Goal: Register for event/course

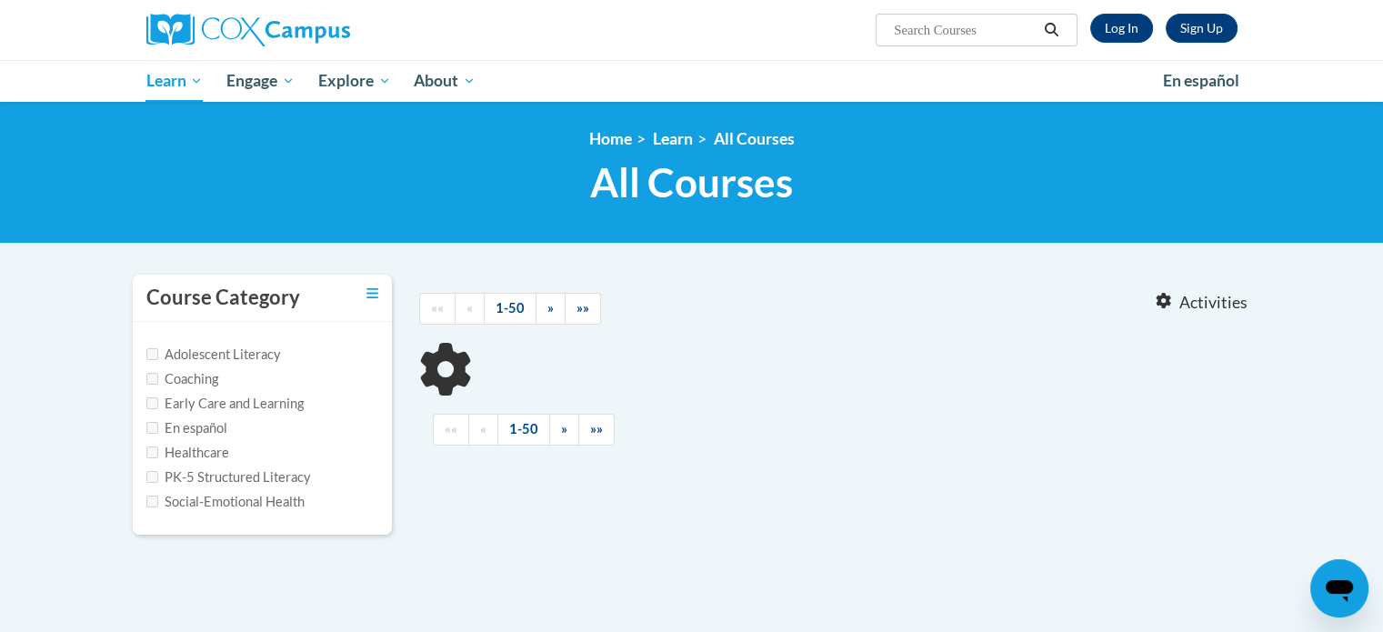
type input "reading comprehension"
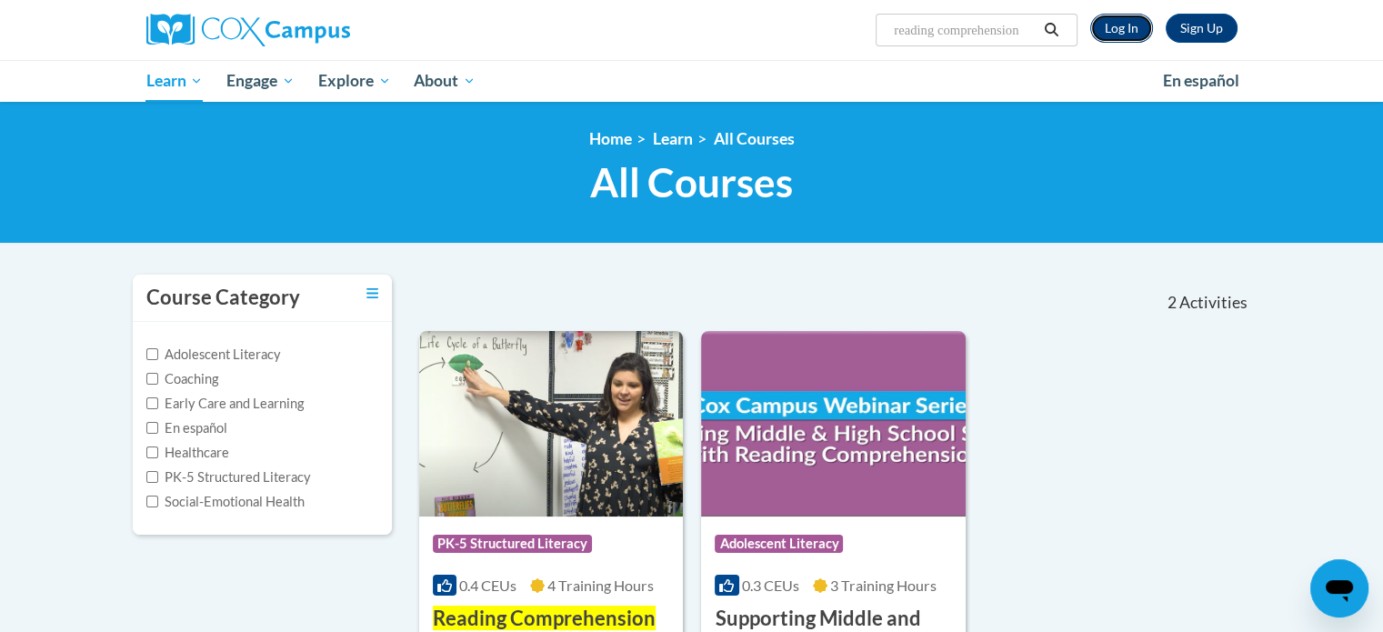
click at [1108, 32] on link "Log In" at bounding box center [1121, 28] width 63 height 29
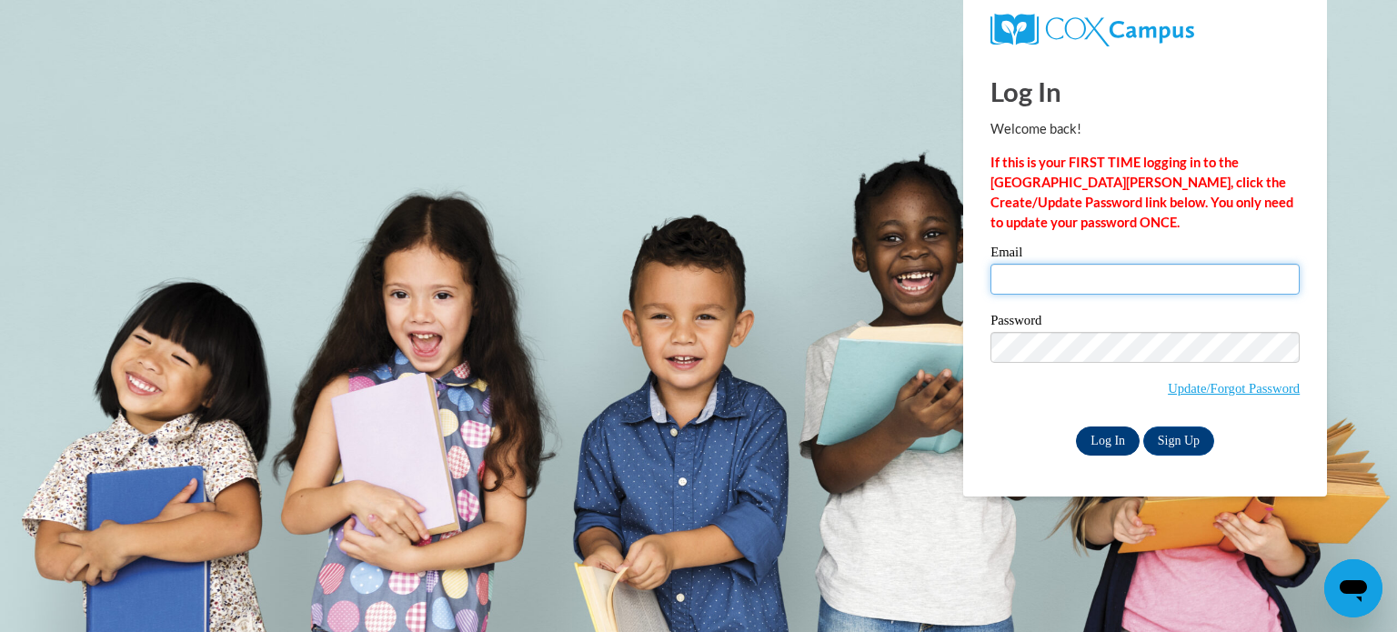
type input "shields.aly@bristol.k12.wi.us"
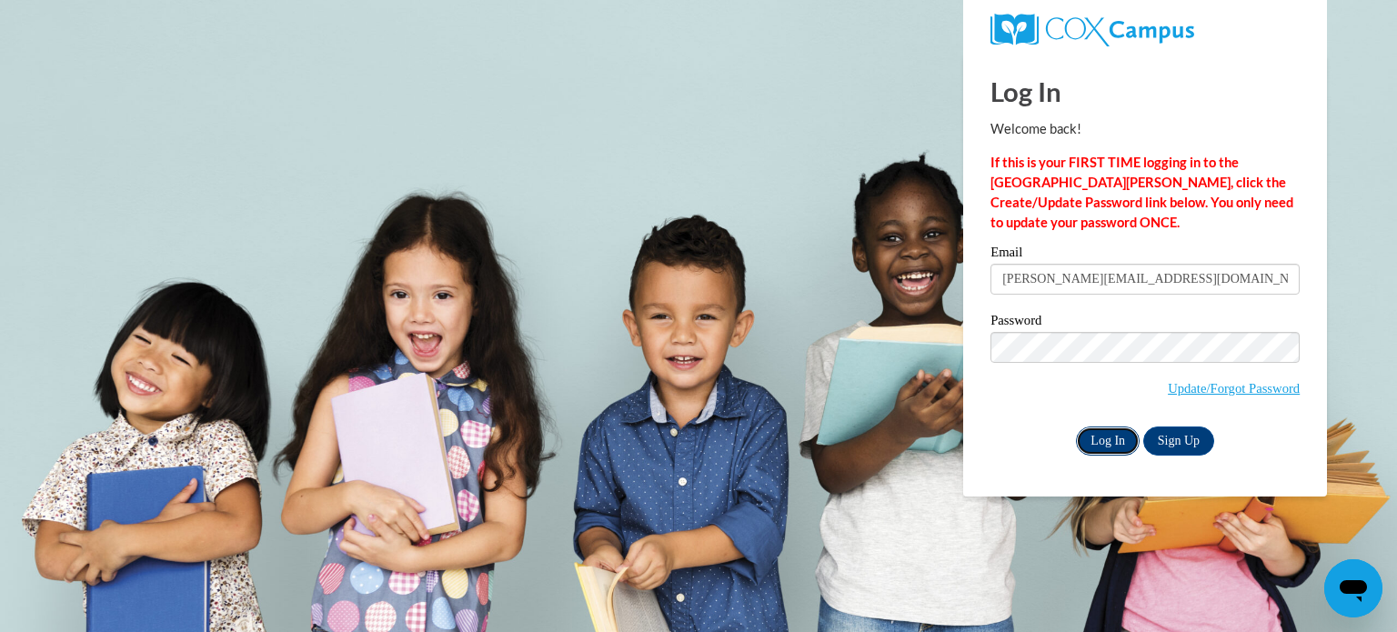
click at [1103, 436] on input "Log In" at bounding box center [1108, 441] width 64 height 29
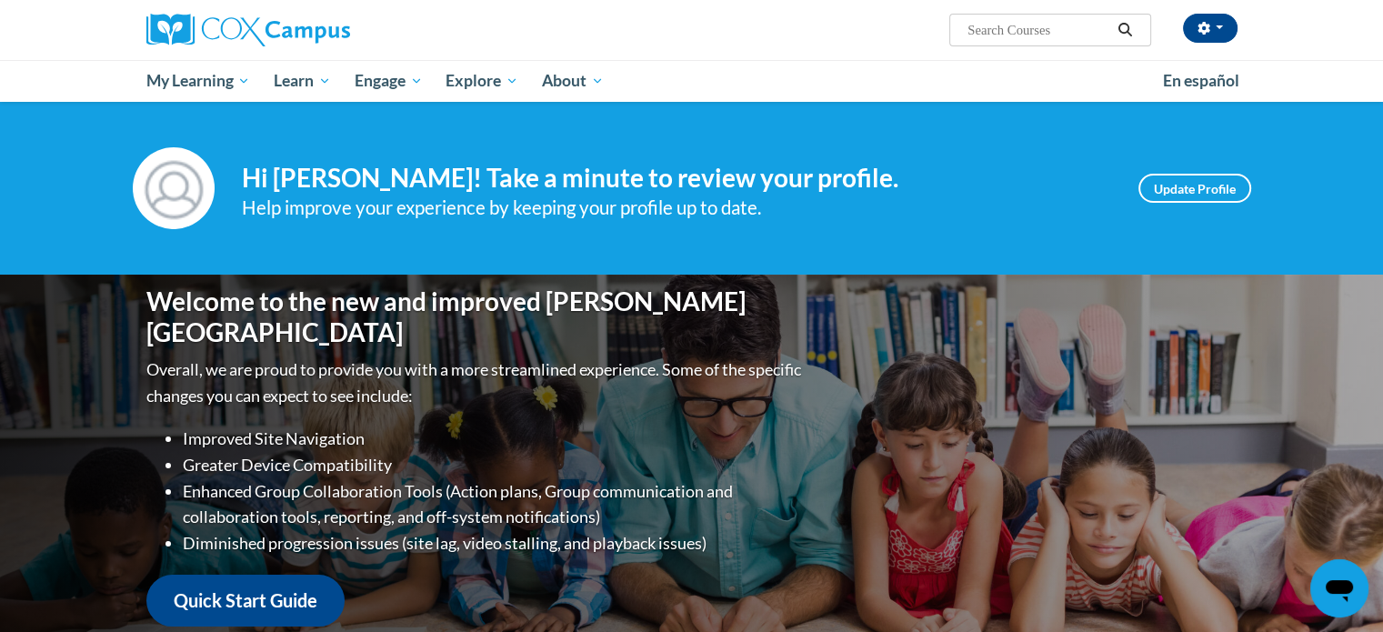
click at [1034, 24] on input "Search..." at bounding box center [1039, 30] width 146 height 22
type input "reading fluency"
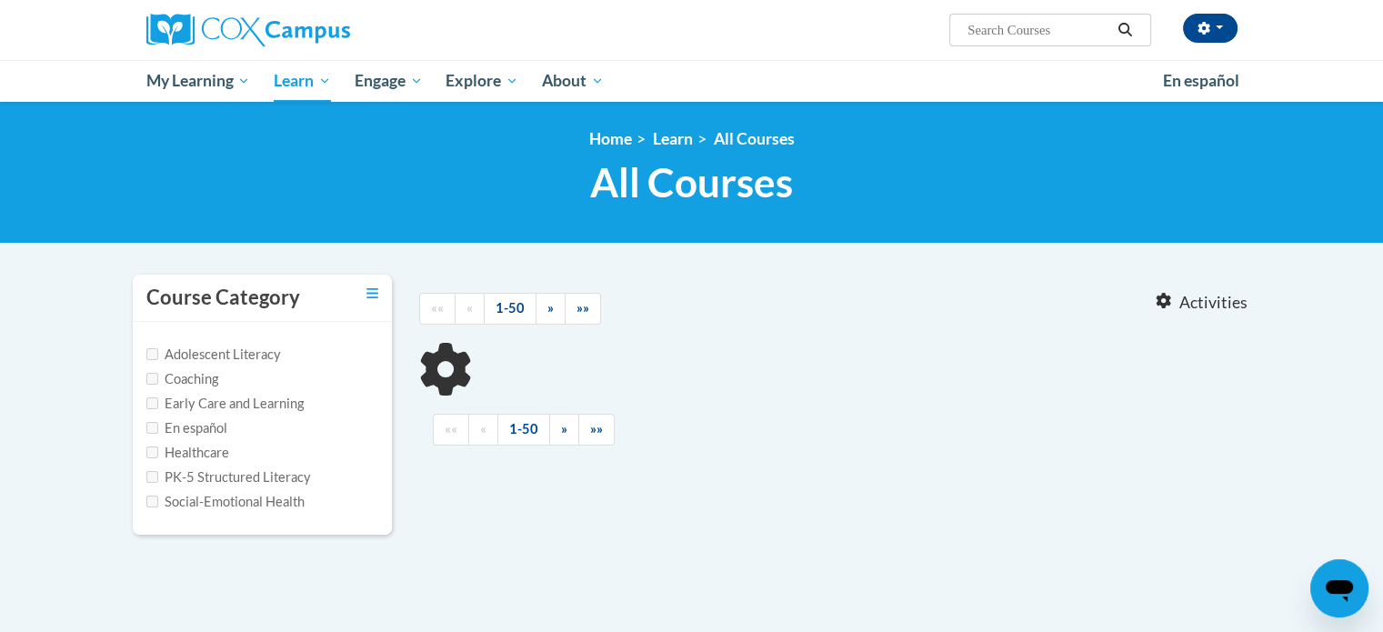
type input "reading fluency"
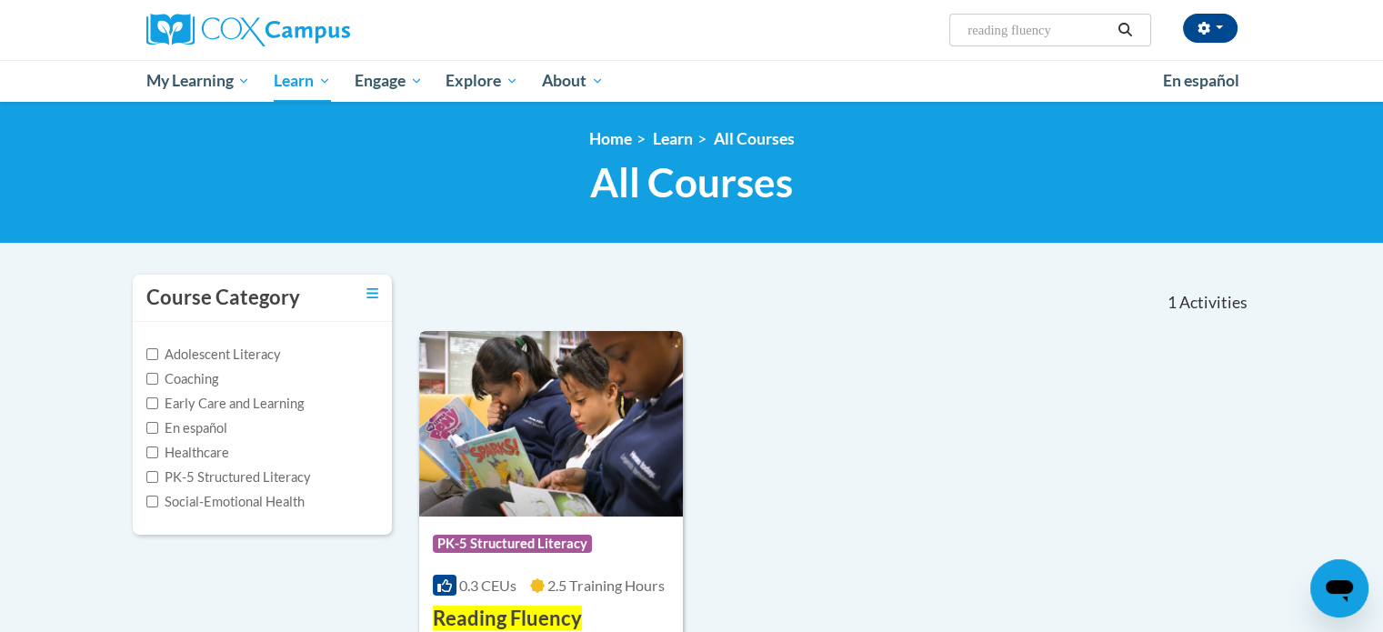
click at [507, 388] on img at bounding box center [551, 424] width 265 height 186
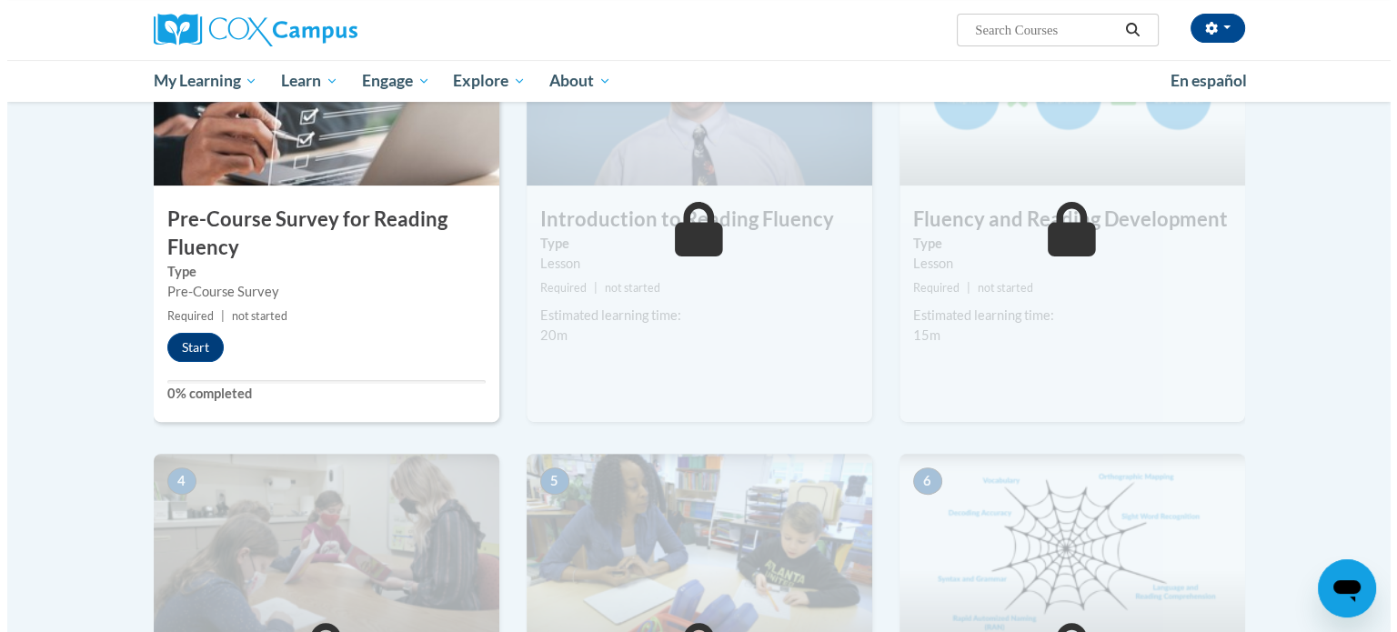
scroll to position [307, 0]
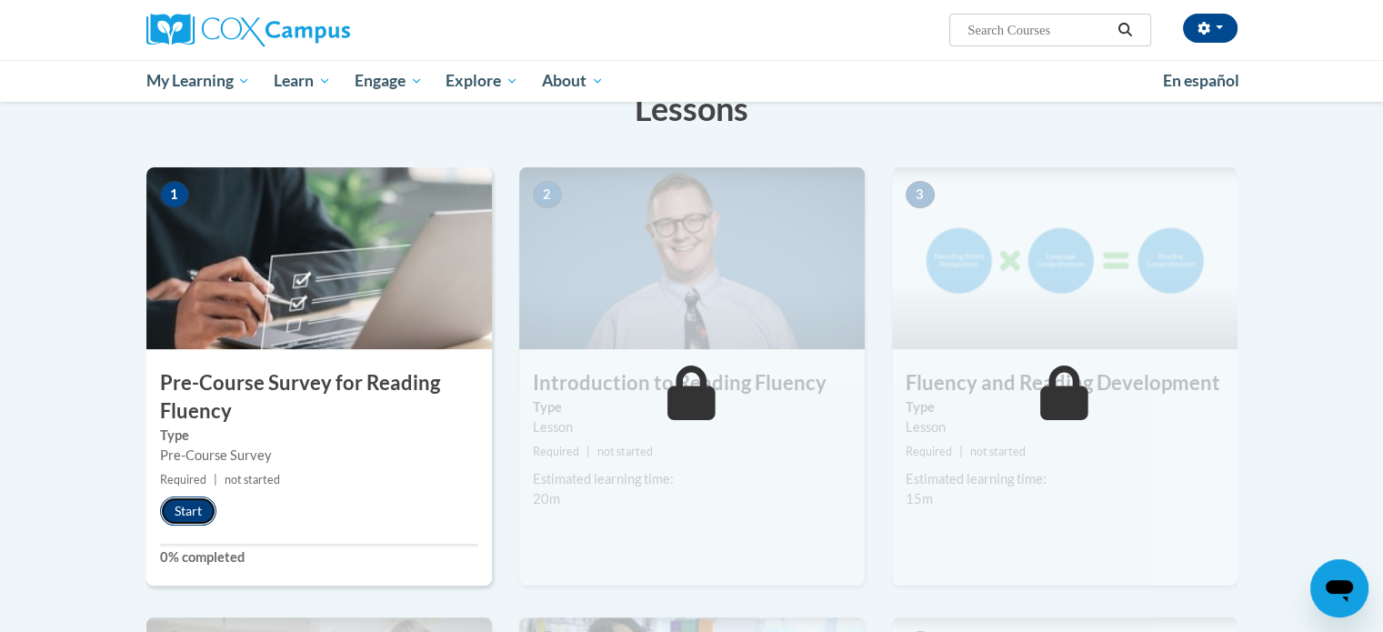
click at [191, 509] on button "Start" at bounding box center [188, 511] width 56 height 29
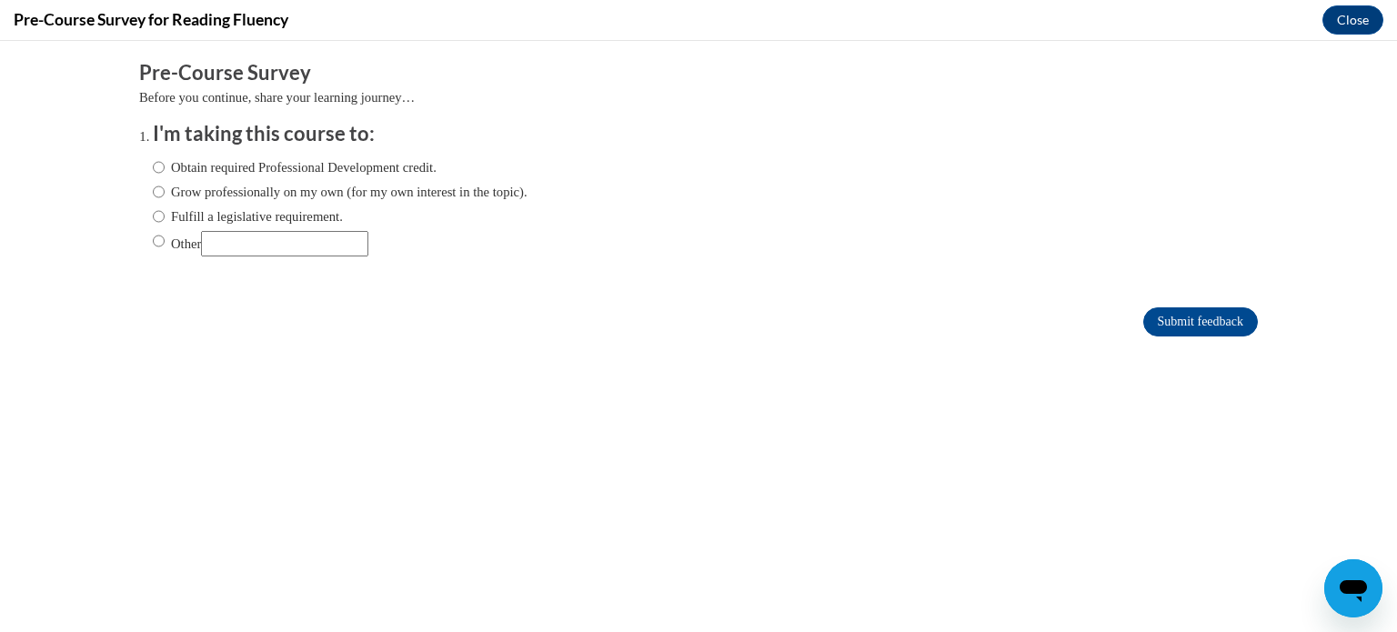
scroll to position [0, 0]
click at [139, 210] on ol "I'm taking this course to: Obtain required Professional Development credit. Gro…" at bounding box center [698, 202] width 1119 height 165
click at [153, 215] on input "Fulfill a legislative requirement." at bounding box center [159, 216] width 12 height 20
radio input "true"
click at [1174, 338] on form "Pre-Course Survey Before you continue, share your learning journey… I'm taking …" at bounding box center [698, 207] width 1119 height 296
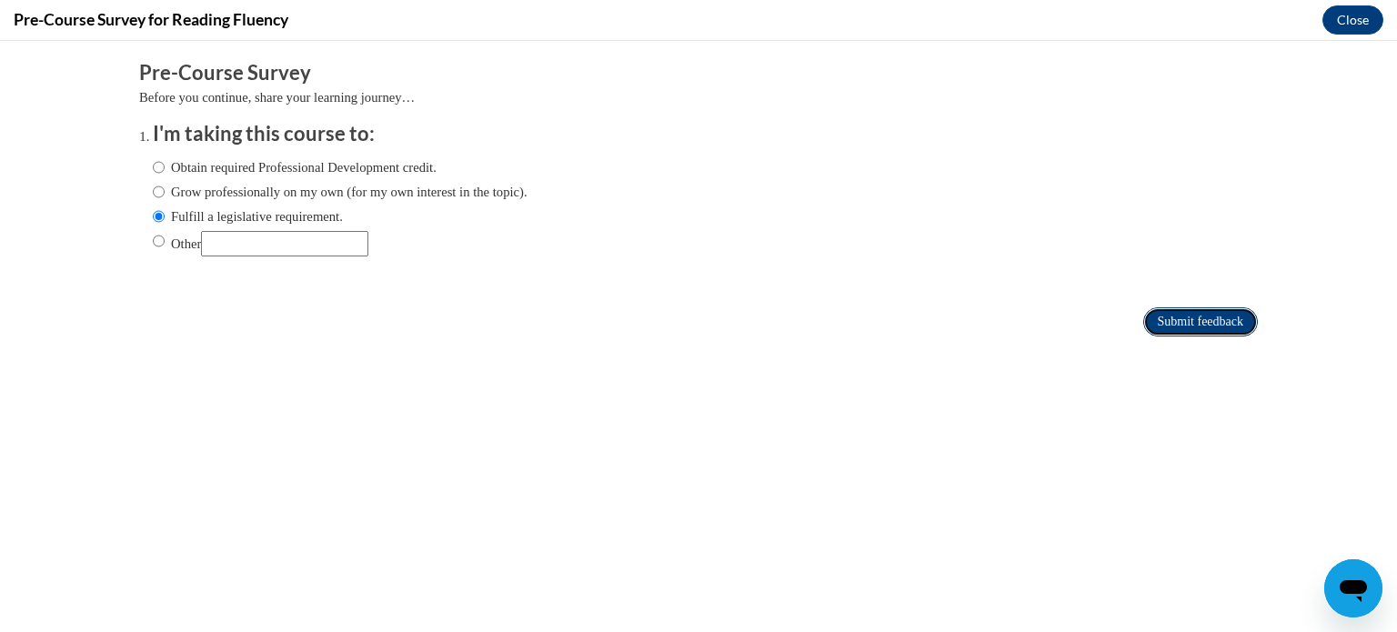
click at [1182, 327] on input "Submit feedback" at bounding box center [1200, 321] width 115 height 29
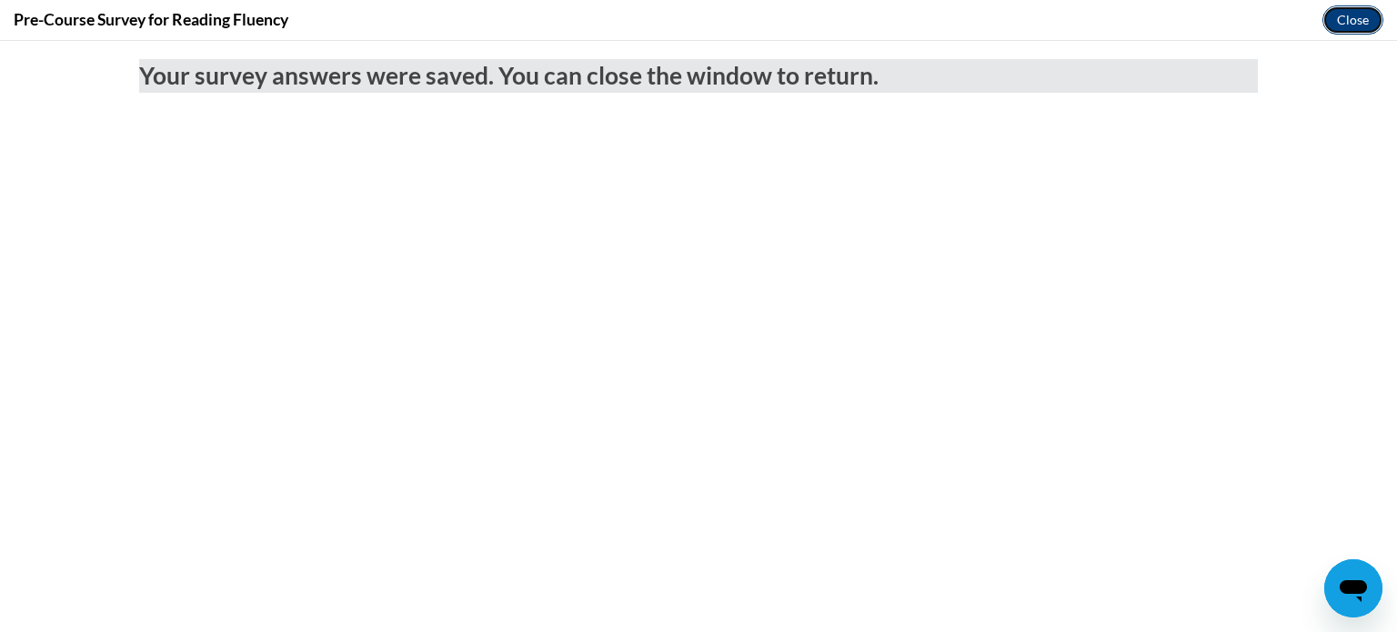
click at [1340, 21] on button "Close" at bounding box center [1352, 19] width 61 height 29
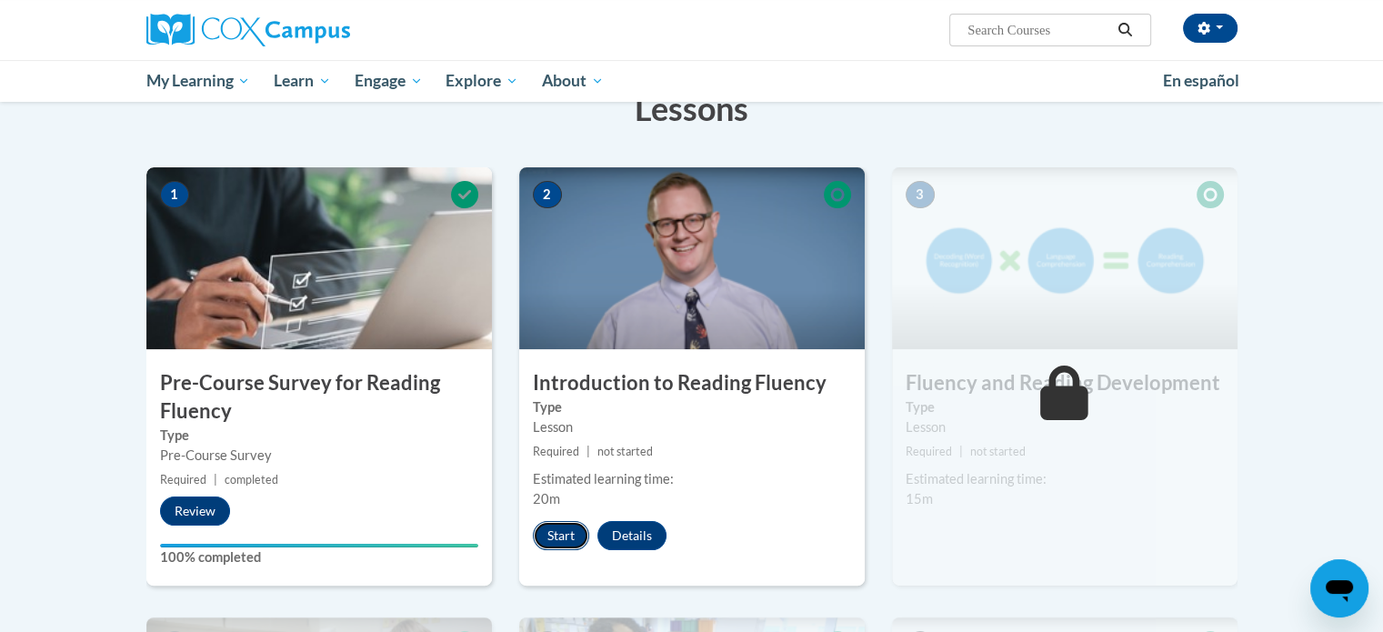
click at [542, 526] on button "Start" at bounding box center [561, 535] width 56 height 29
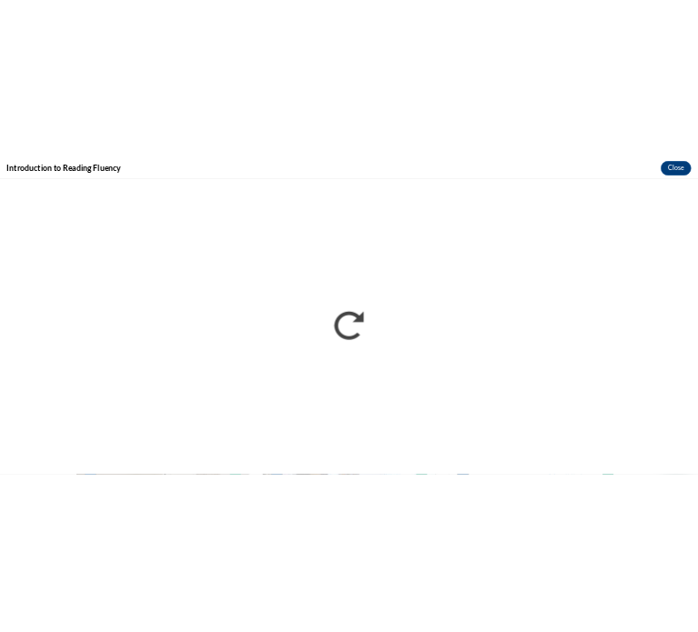
scroll to position [307, 0]
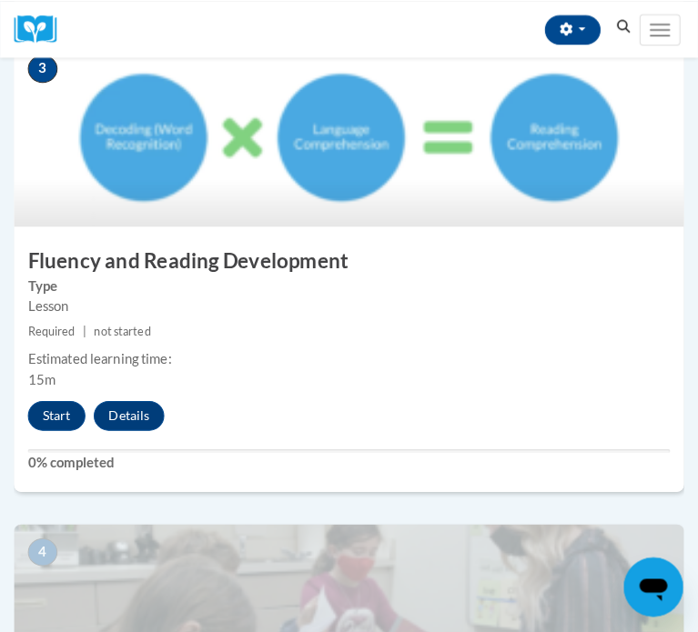
scroll to position [1261, 0]
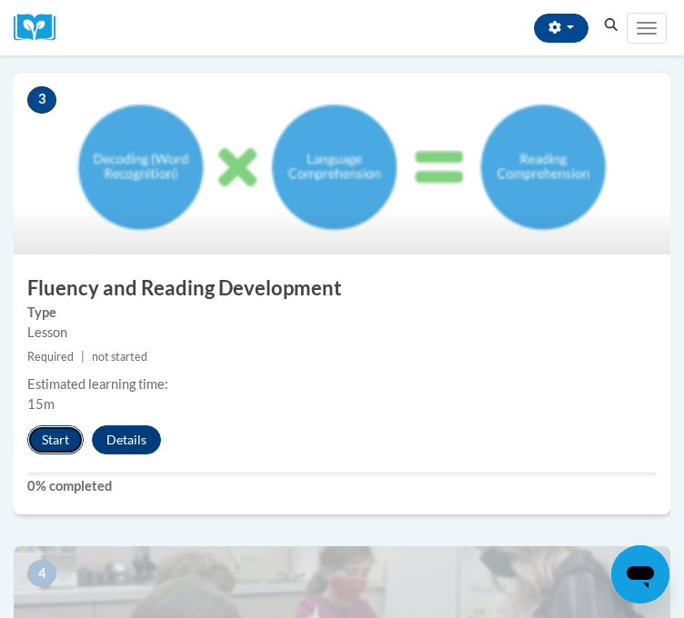
click at [39, 455] on button "Start" at bounding box center [55, 440] width 56 height 29
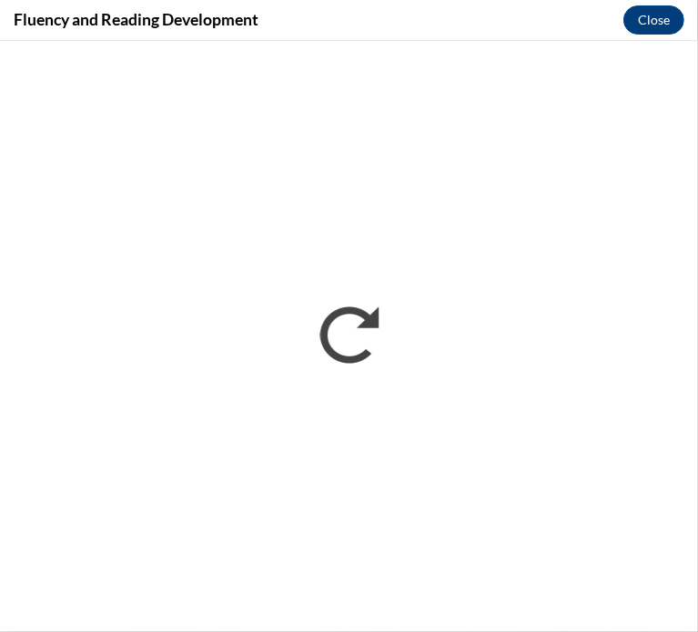
scroll to position [0, 0]
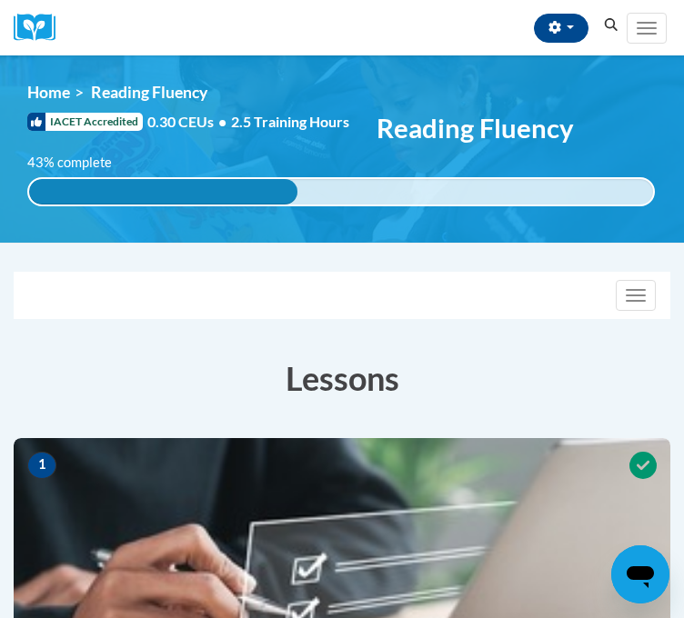
click at [269, 39] on div "[PERSON_NAME] ([GEOGRAPHIC_DATA]/[GEOGRAPHIC_DATA] UTC-05:00) My Profile Inbox …" at bounding box center [346, 27] width 557 height 55
